Goal: Task Accomplishment & Management: Use online tool/utility

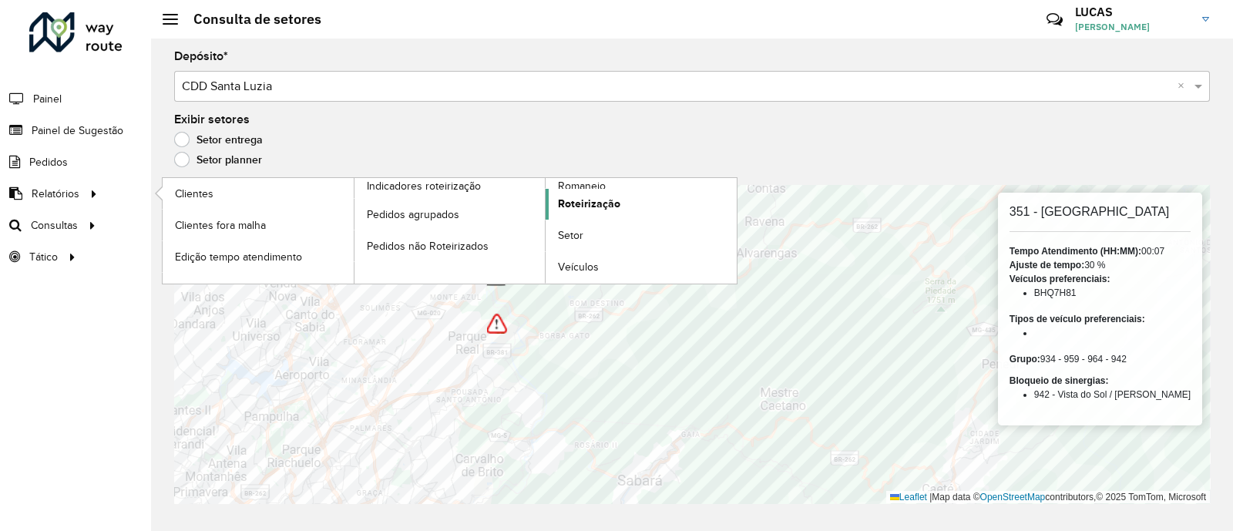
click at [617, 197] on span "Roteirização" at bounding box center [589, 204] width 62 height 16
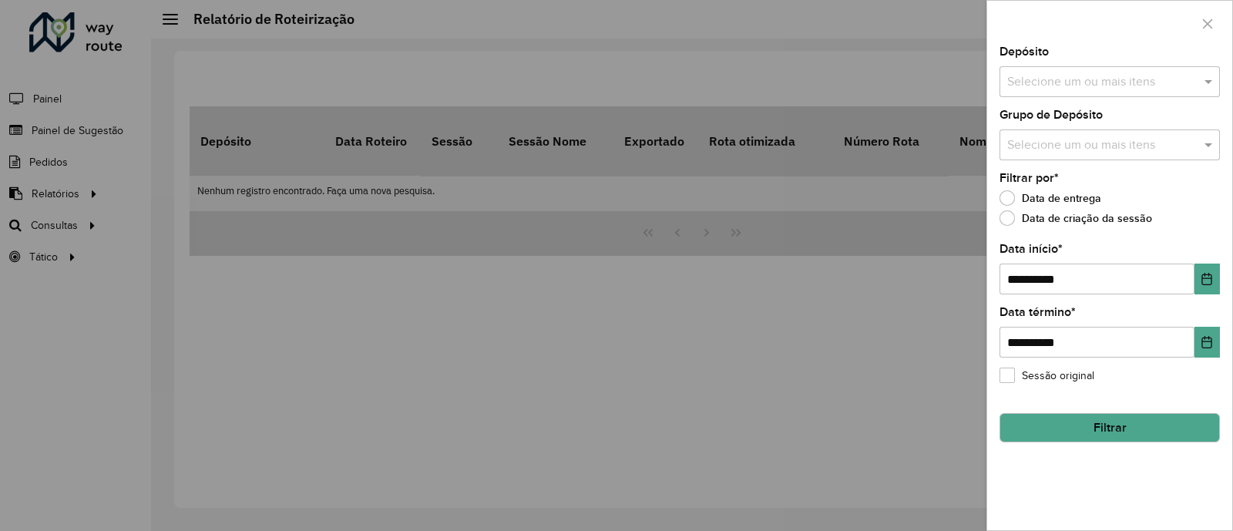
drag, startPoint x: 1060, startPoint y: 84, endPoint x: 1070, endPoint y: 96, distance: 15.3
click at [1060, 84] on input "text" at bounding box center [1102, 82] width 197 height 19
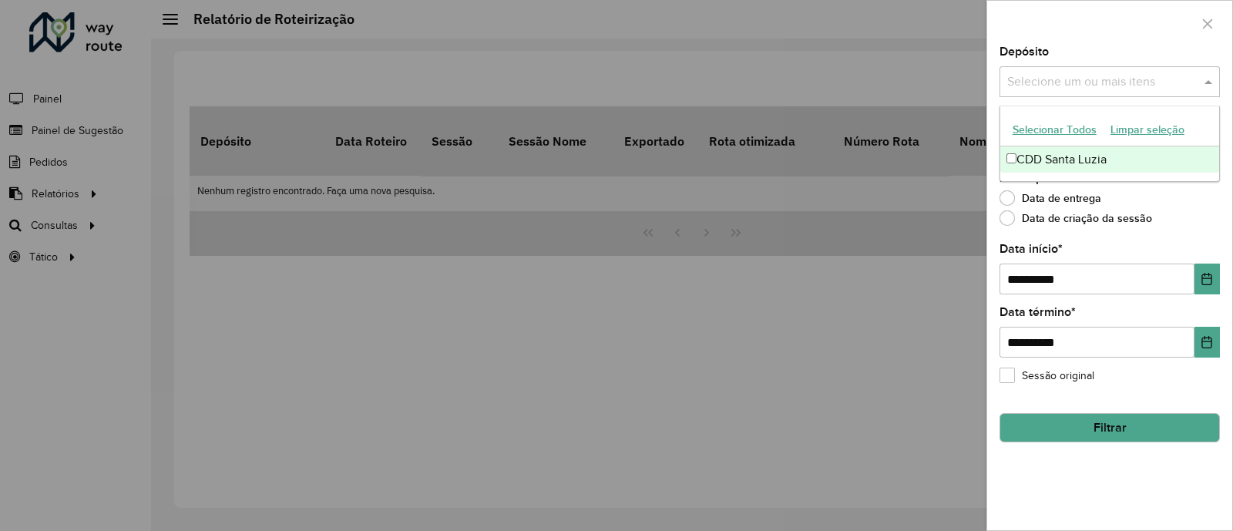
click at [1050, 153] on div "CDD Santa Luzia" at bounding box center [1110, 159] width 219 height 26
drag, startPoint x: 463, startPoint y: 283, endPoint x: 383, endPoint y: 257, distance: 84.3
click at [459, 281] on div at bounding box center [616, 265] width 1233 height 531
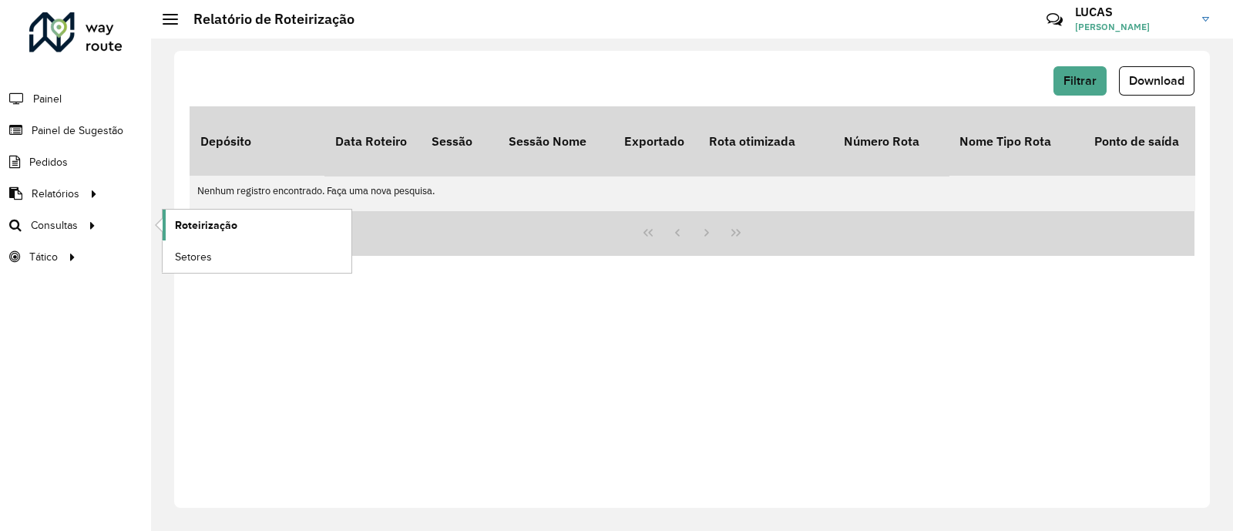
click at [211, 217] on span "Roteirização" at bounding box center [206, 225] width 62 height 16
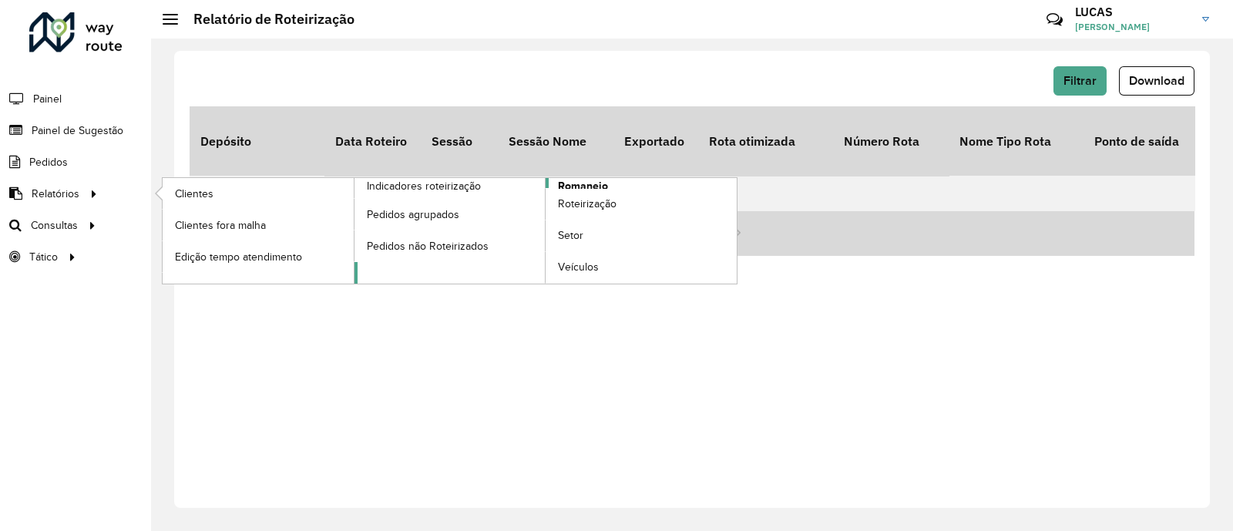
click at [577, 180] on span "Romaneio" at bounding box center [583, 186] width 50 height 16
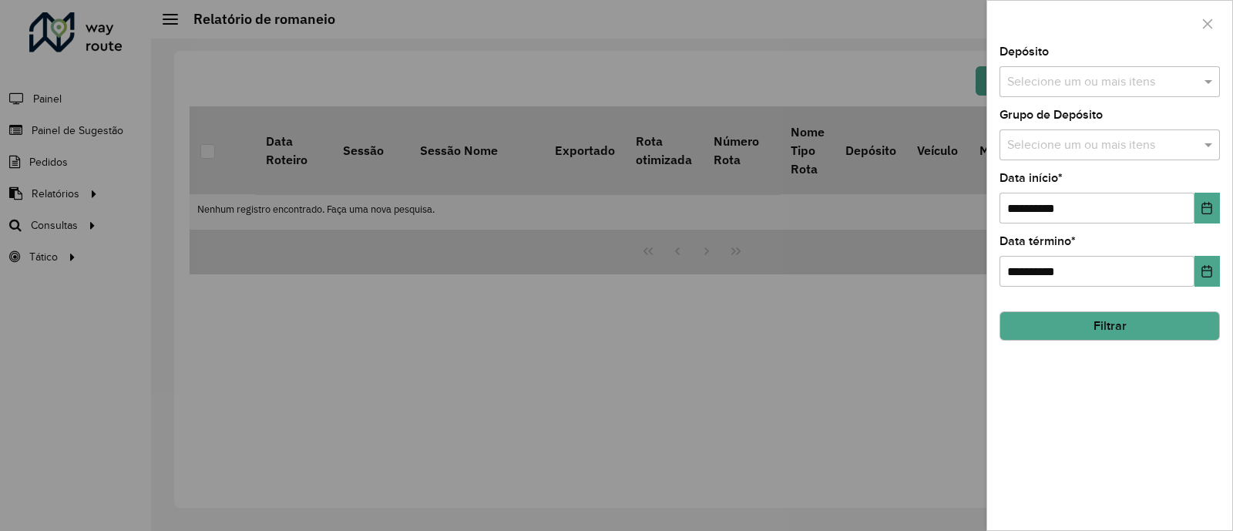
click at [1072, 83] on input "text" at bounding box center [1102, 82] width 197 height 19
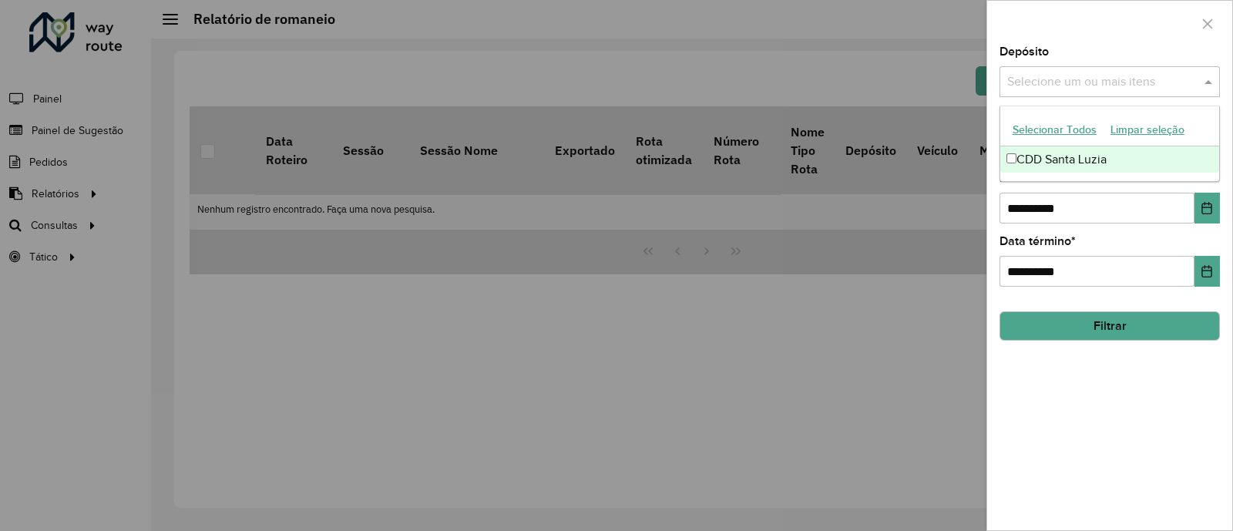
click at [1066, 152] on div "CDD Santa Luzia" at bounding box center [1110, 159] width 219 height 26
click at [1098, 307] on hb-field-button "Filtrar" at bounding box center [1110, 320] width 220 height 42
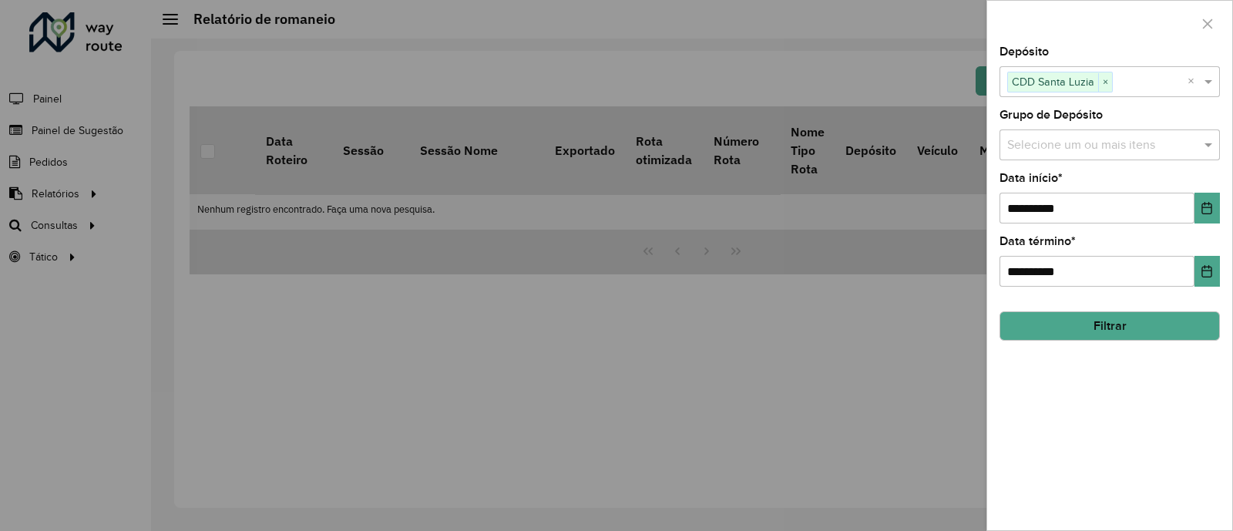
click at [1095, 318] on button "Filtrar" at bounding box center [1110, 325] width 220 height 29
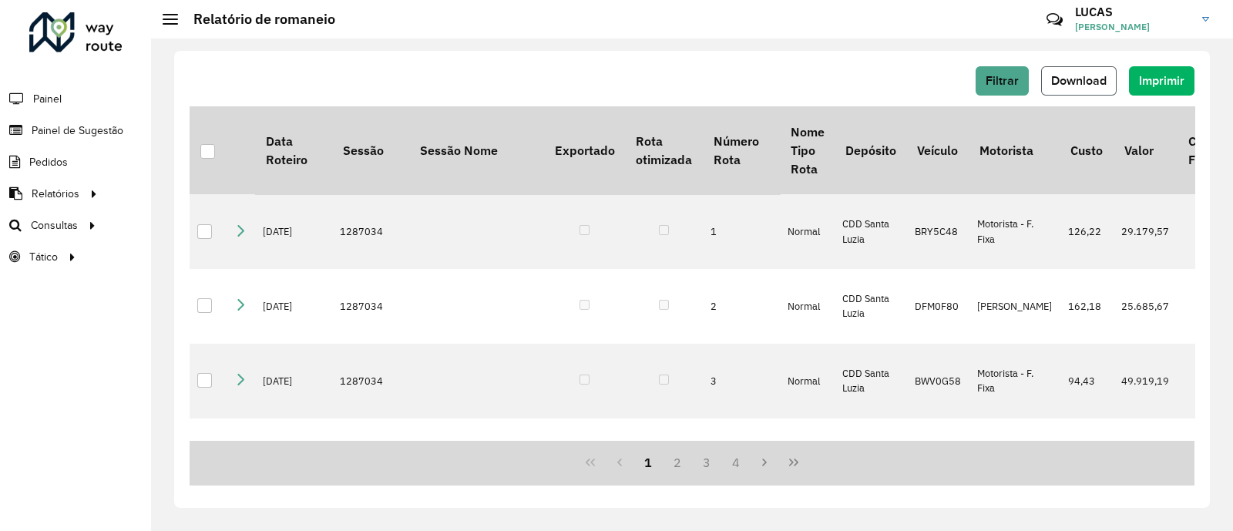
click at [1105, 69] on button "Download" at bounding box center [1079, 80] width 76 height 29
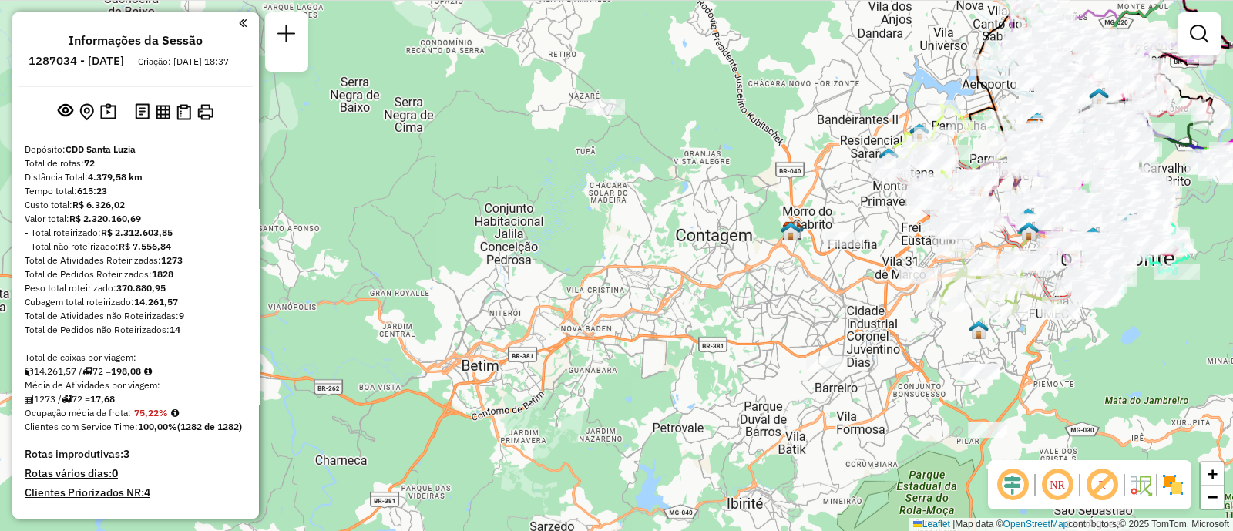
scroll to position [5404, 0]
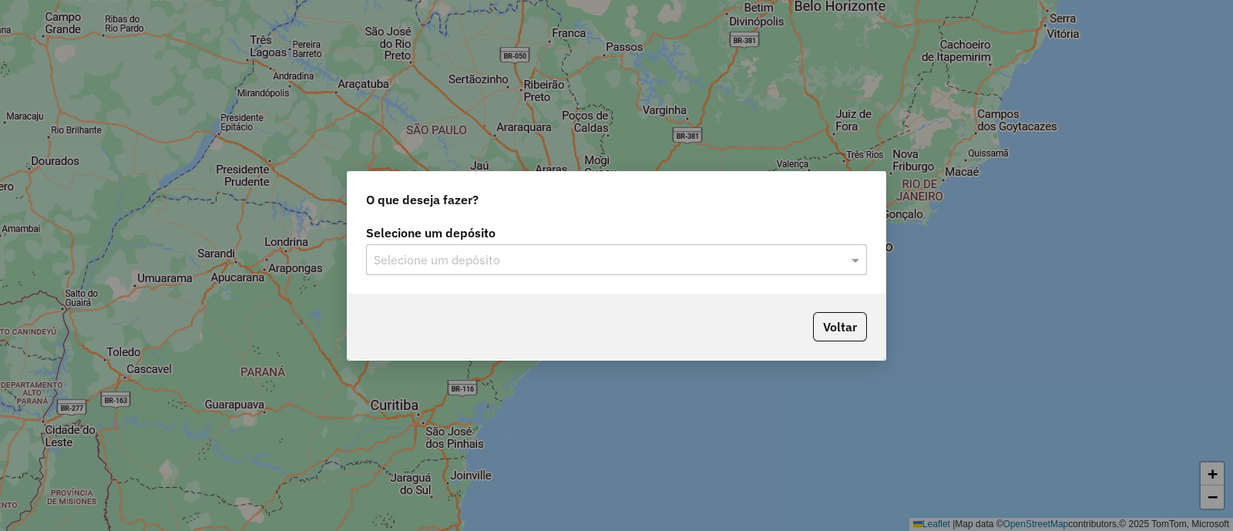
click at [477, 265] on input "text" at bounding box center [601, 260] width 455 height 19
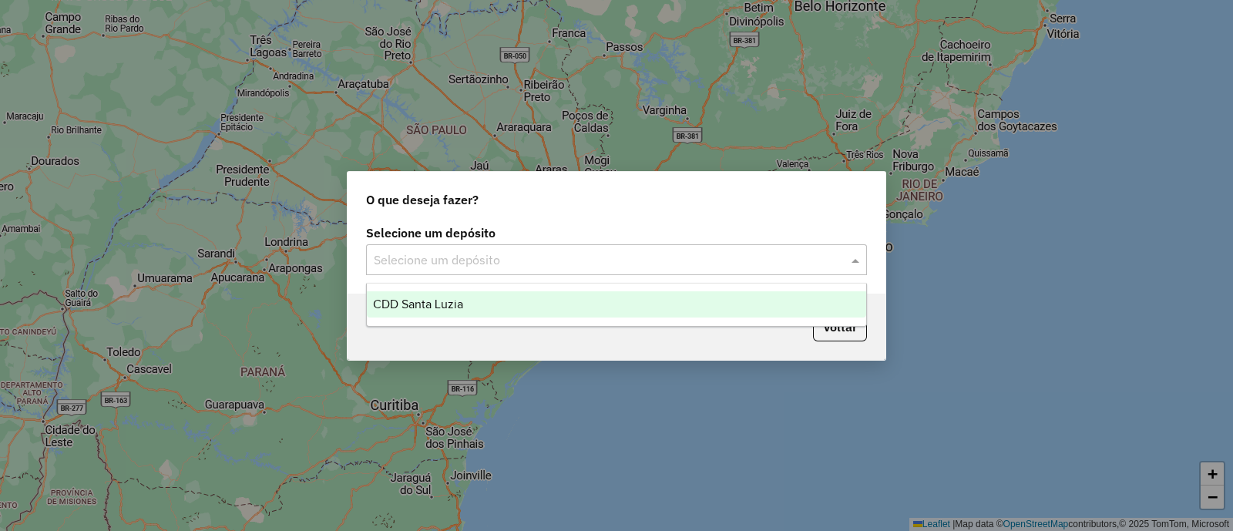
click at [463, 295] on div "CDD Santa Luzia" at bounding box center [617, 304] width 500 height 26
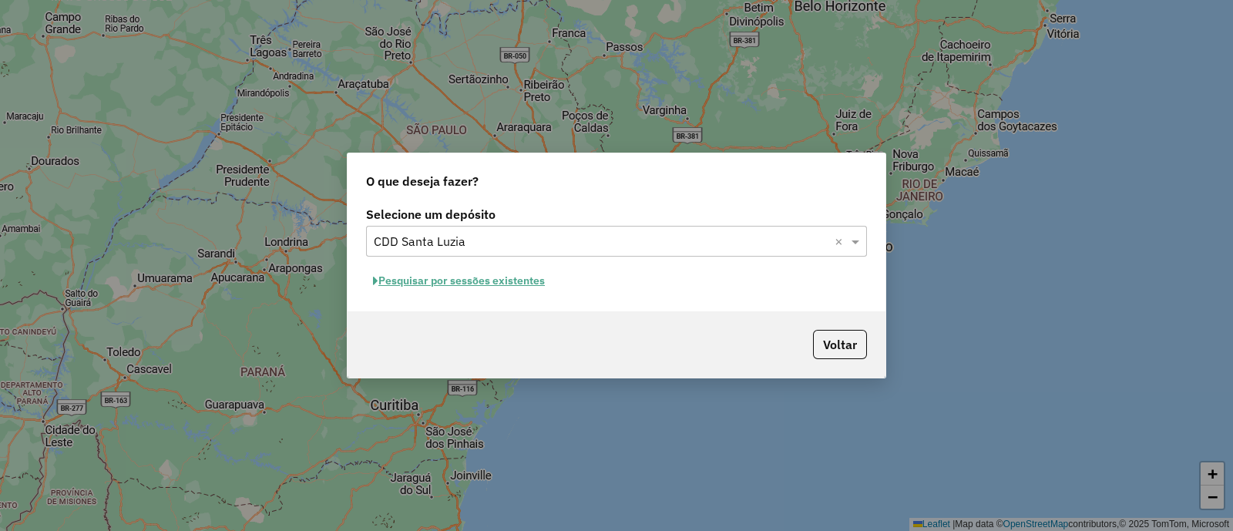
click at [468, 283] on button "Pesquisar por sessões existentes" at bounding box center [459, 281] width 186 height 24
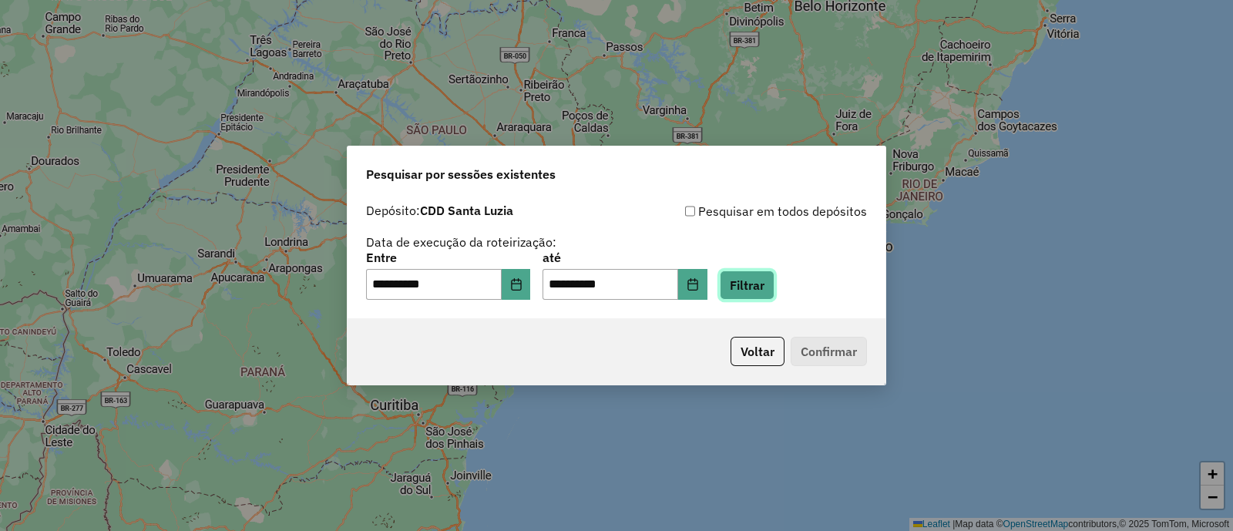
click at [762, 290] on button "Filtrar" at bounding box center [747, 285] width 55 height 29
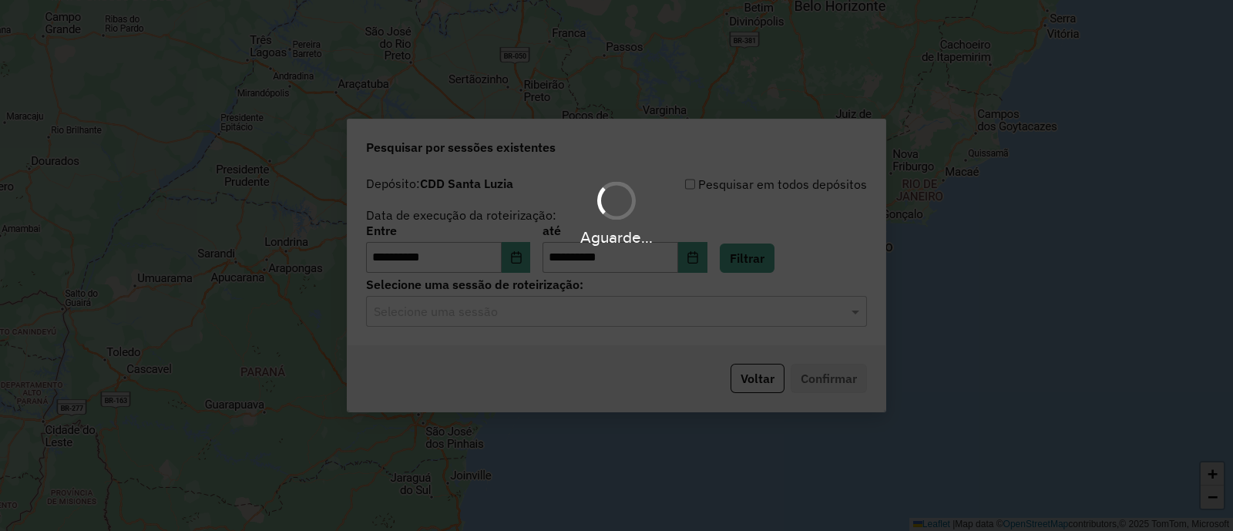
click at [637, 314] on hb-app "**********" at bounding box center [616, 265] width 1233 height 531
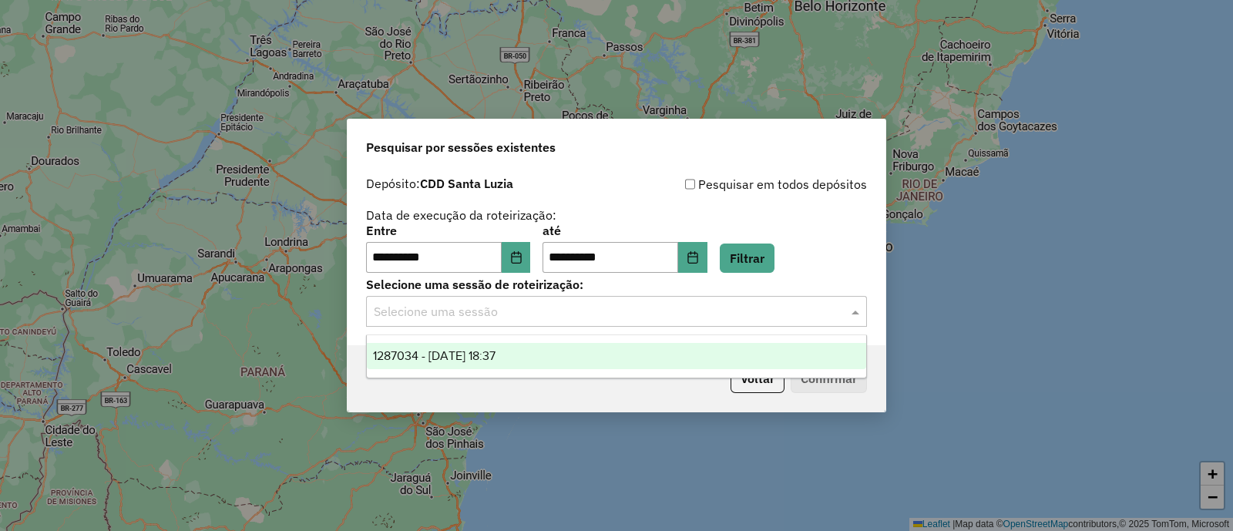
click at [608, 321] on div "Selecione uma sessão" at bounding box center [616, 311] width 501 height 31
click at [594, 347] on div "1287034 - 02/10/2025 18:37" at bounding box center [617, 356] width 500 height 26
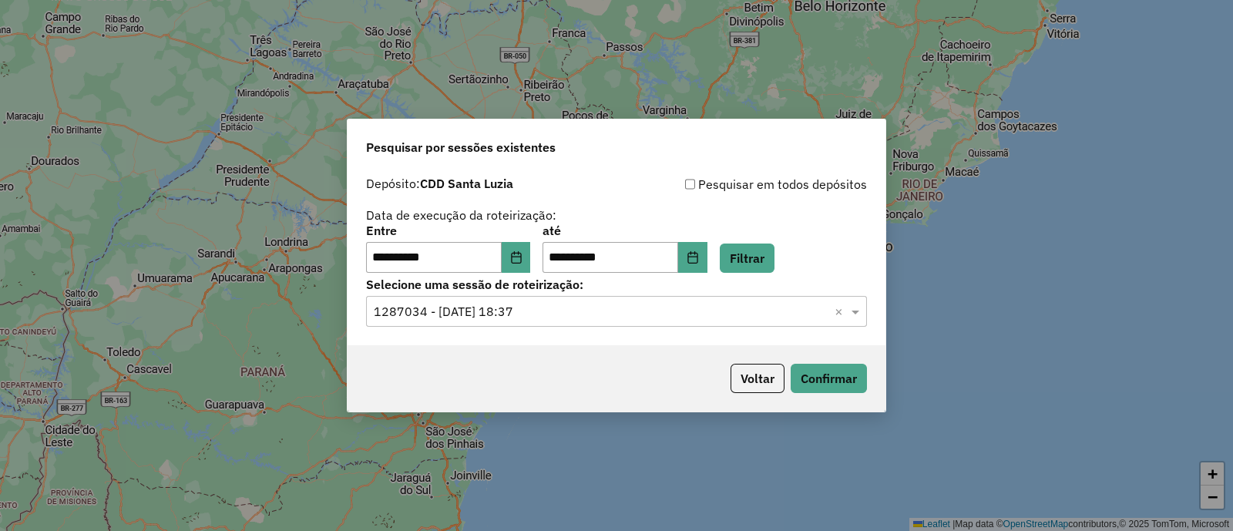
click at [594, 347] on div "Voltar Confirmar" at bounding box center [617, 378] width 538 height 66
click at [826, 372] on button "Confirmar" at bounding box center [829, 378] width 76 height 29
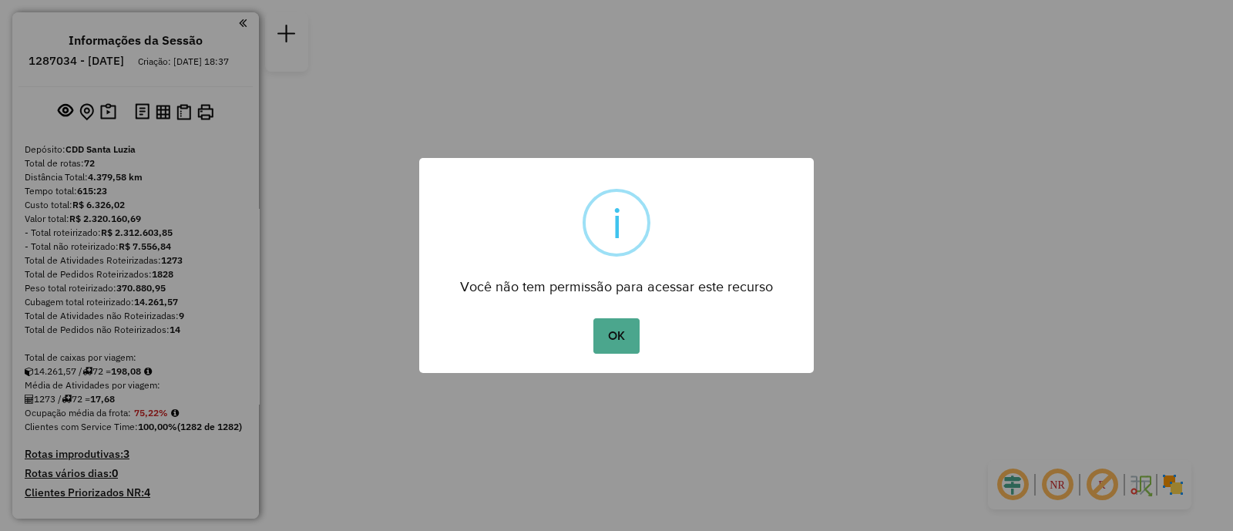
click at [594, 318] on button "OK" at bounding box center [616, 335] width 45 height 35
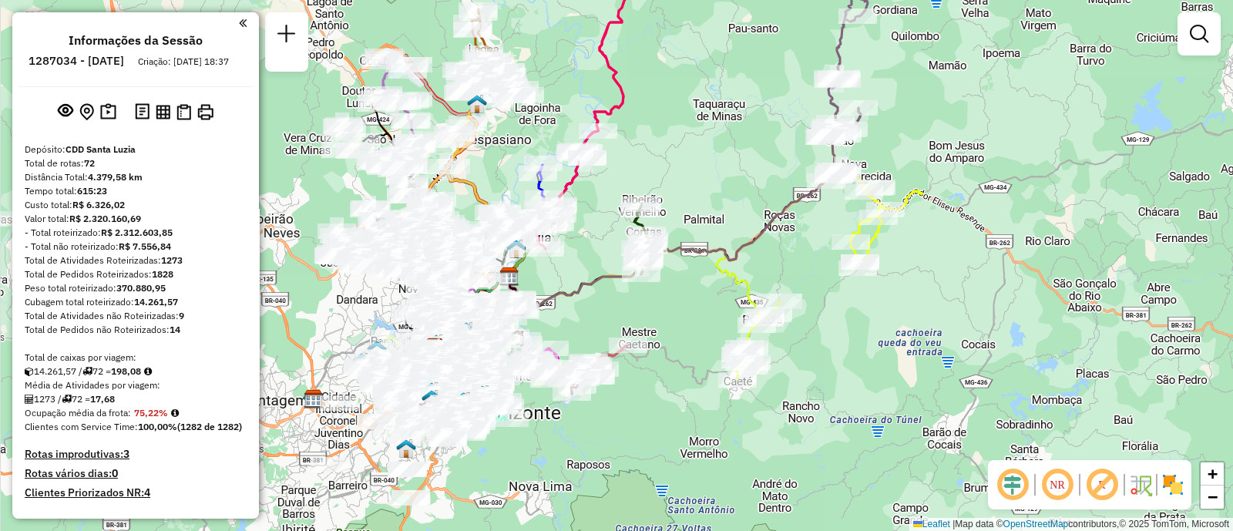
drag, startPoint x: 972, startPoint y: 341, endPoint x: 976, endPoint y: 360, distance: 18.9
click at [974, 353] on div "Janela de atendimento Grade de atendimento Capacidade Transportadoras Veículos …" at bounding box center [616, 265] width 1233 height 531
click at [976, 360] on div "Janela de atendimento Grade de atendimento Capacidade Transportadoras Veículos …" at bounding box center [616, 265] width 1233 height 531
